Goal: Task Accomplishment & Management: Manage account settings

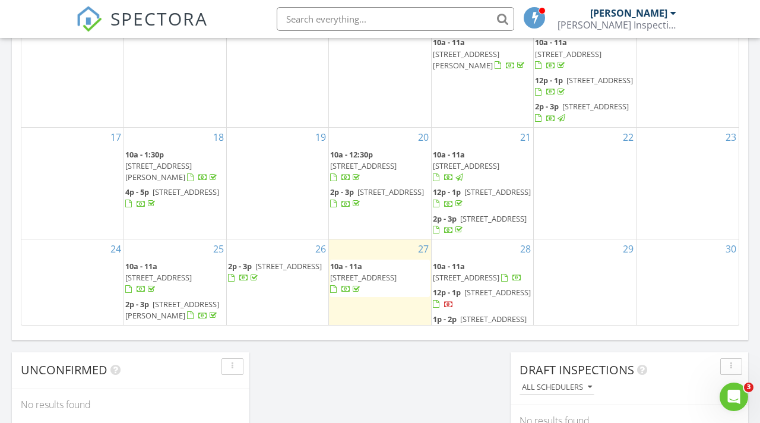
scroll to position [1081, 760]
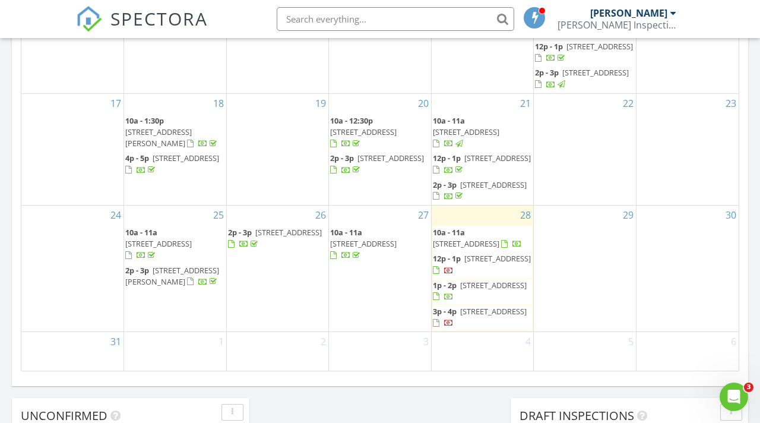
scroll to position [732, 0]
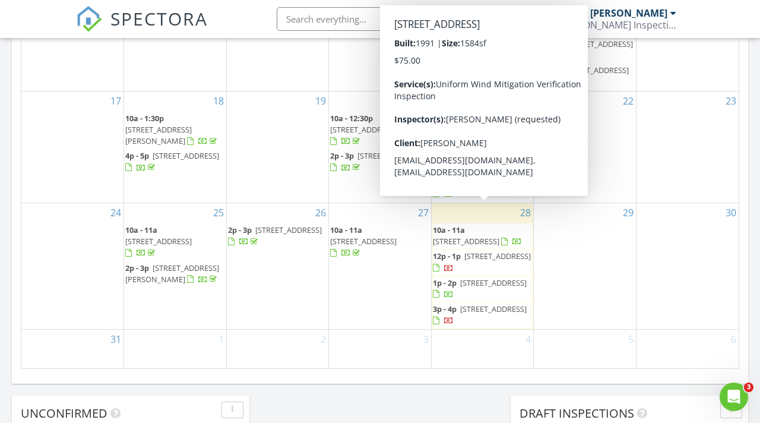
click at [472, 236] on span "1458 Crabapple Cove Ct S, Jacksonville 32225" at bounding box center [466, 241] width 66 height 11
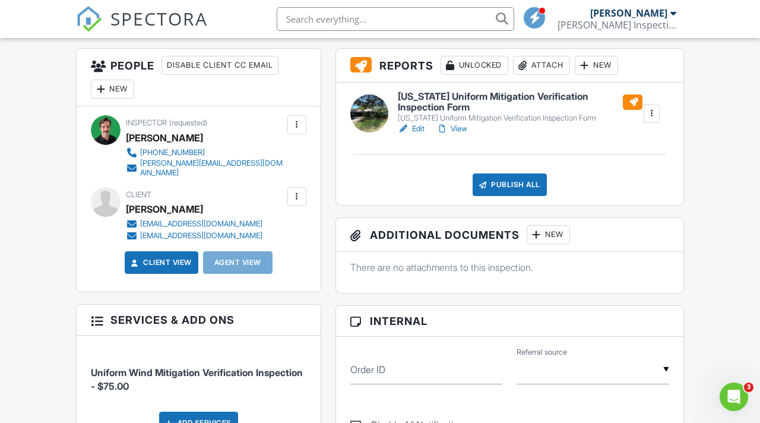
scroll to position [270, 0]
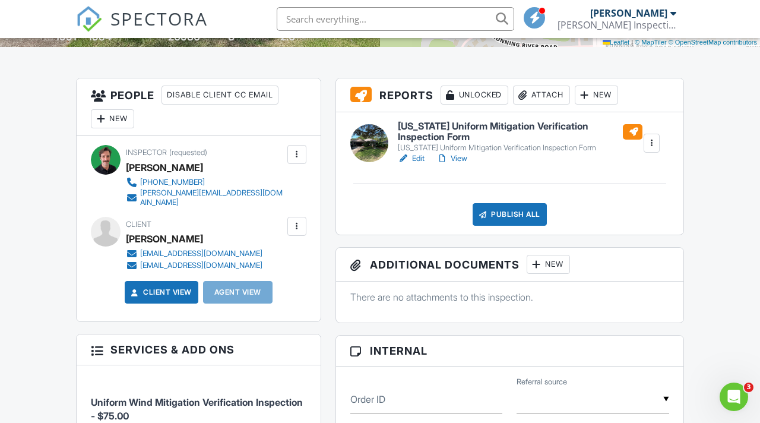
click at [303, 229] on div at bounding box center [296, 226] width 19 height 19
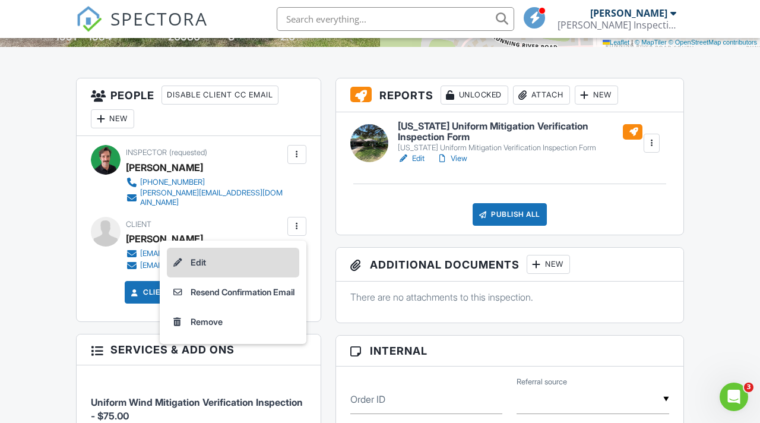
click at [244, 259] on li "Edit" at bounding box center [233, 263] width 132 height 30
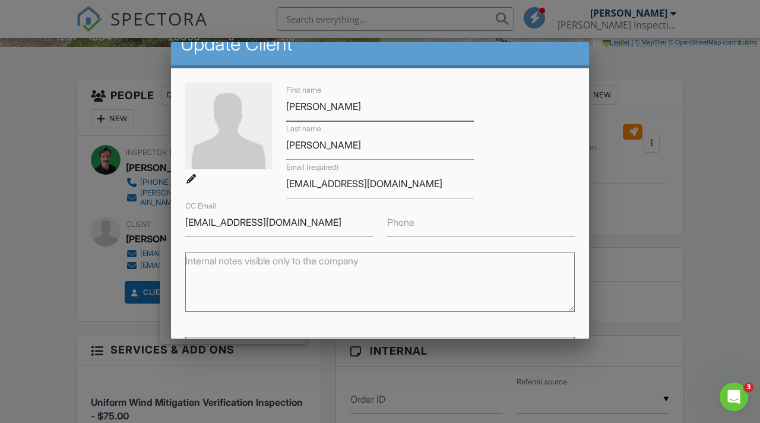
scroll to position [0, 0]
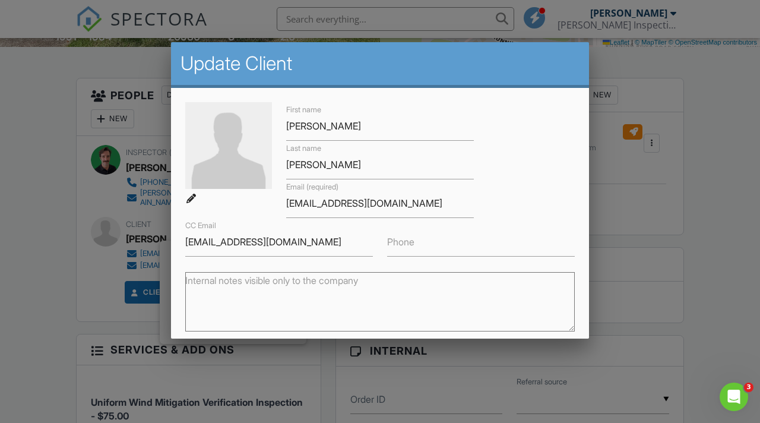
click at [84, 82] on div at bounding box center [380, 205] width 760 height 528
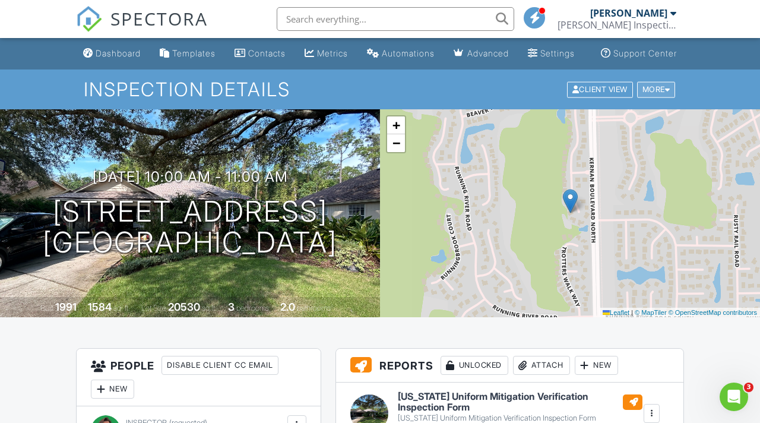
click at [674, 97] on div "More" at bounding box center [656, 89] width 39 height 16
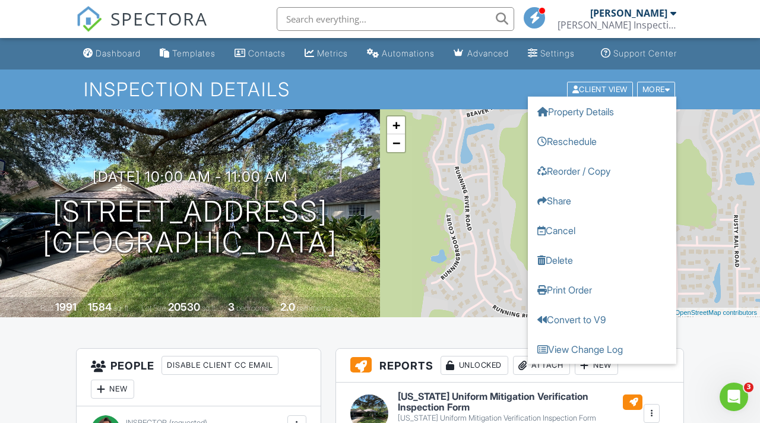
click at [454, 95] on h1 "Inspection Details" at bounding box center [380, 89] width 592 height 21
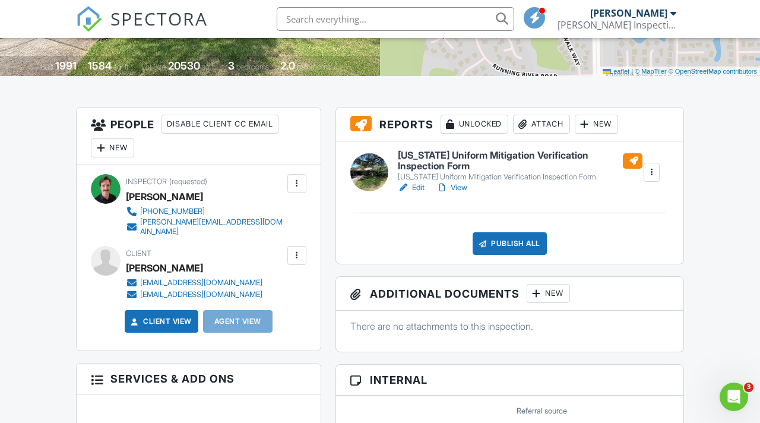
scroll to position [247, 0]
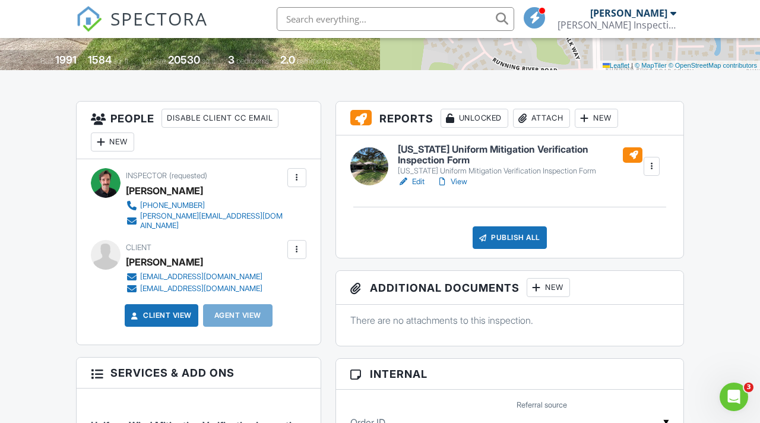
click at [465, 188] on link "View" at bounding box center [451, 182] width 31 height 12
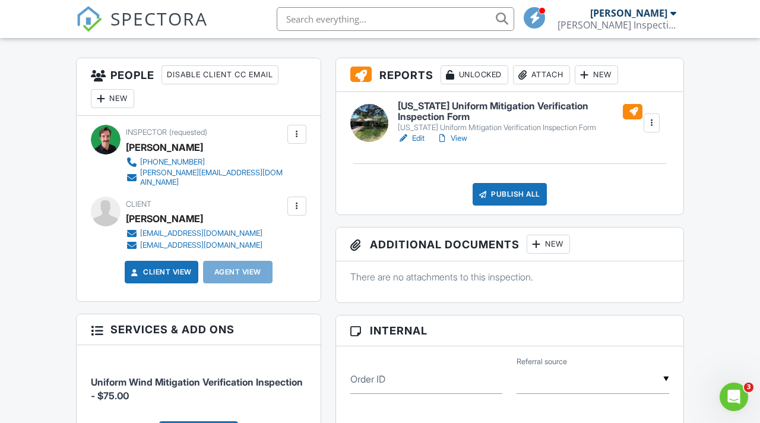
click at [107, 108] on div "New" at bounding box center [112, 98] width 43 height 19
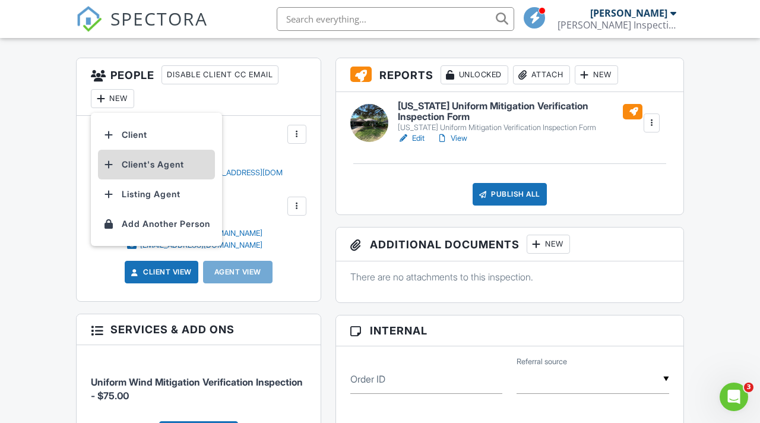
click at [109, 170] on div at bounding box center [109, 164] width 12 height 12
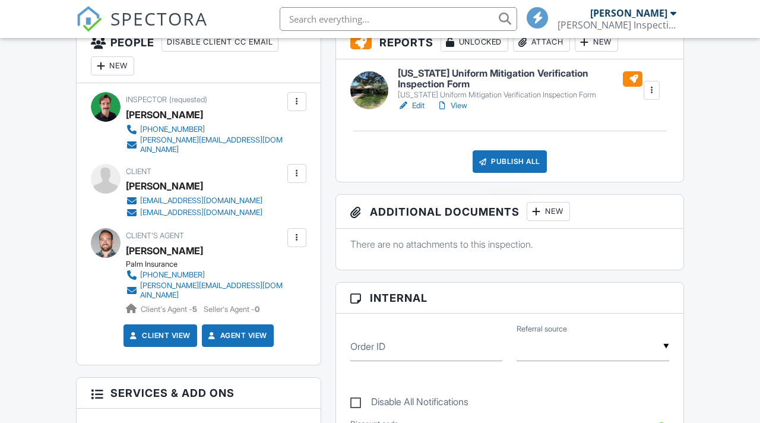
click at [510, 173] on div "Publish All" at bounding box center [509, 161] width 74 height 23
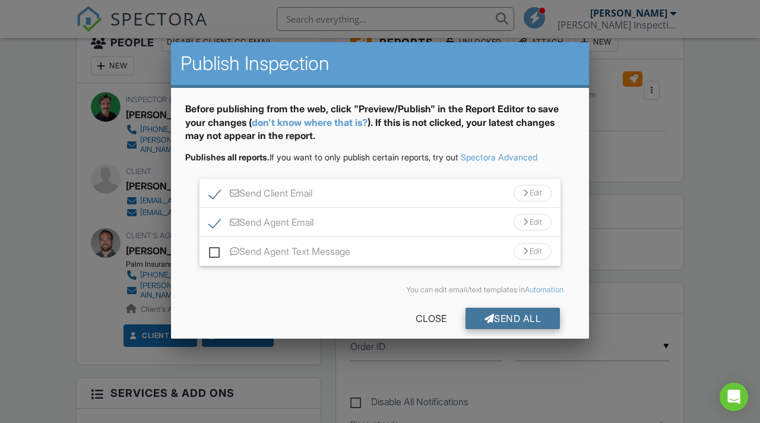
click at [499, 321] on div "Send All" at bounding box center [512, 317] width 95 height 21
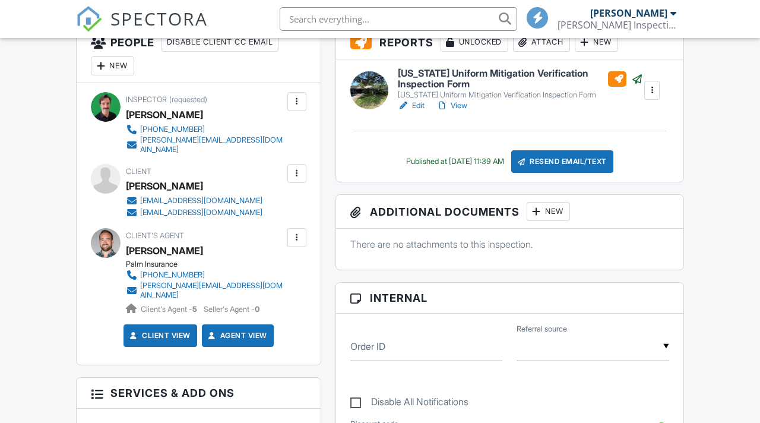
click at [458, 125] on div "[US_STATE] Uniform Mitigation Verification Inspection Form [US_STATE] Uniform M…" at bounding box center [509, 120] width 347 height 122
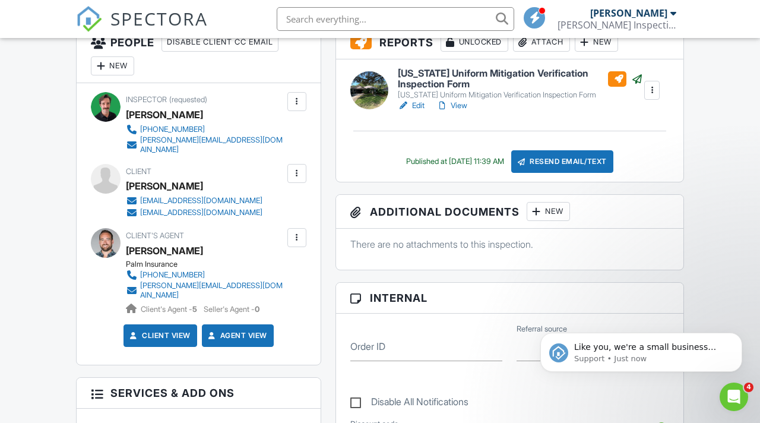
click at [456, 112] on link "View" at bounding box center [451, 106] width 31 height 12
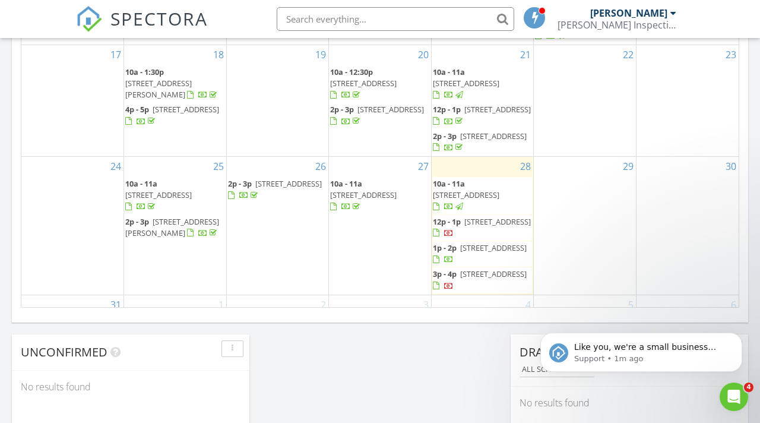
scroll to position [75, 0]
